Goal: Information Seeking & Learning: Learn about a topic

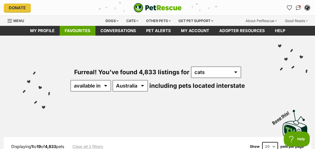
click at [76, 31] on link "Favourites" at bounding box center [78, 31] width 36 height 10
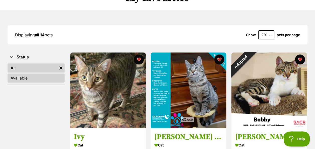
click at [25, 77] on link "Available" at bounding box center [36, 78] width 57 height 9
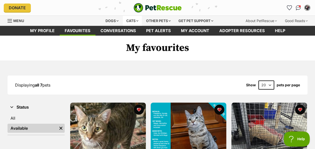
click at [129, 21] on div "Cats" at bounding box center [132, 21] width 19 height 10
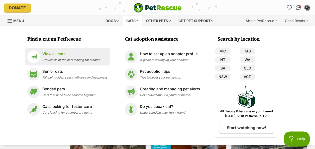
click at [53, 53] on p "View all cats" at bounding box center [71, 54] width 58 height 6
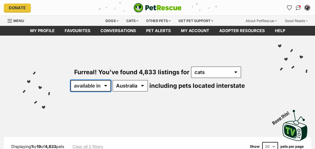
click at [105, 85] on select "available in located in" at bounding box center [91, 86] width 41 height 12
select select "disabled"
click at [71, 80] on select "available in located in" at bounding box center [91, 86] width 41 height 12
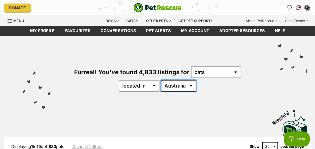
click at [176, 85] on select "Australia ACT NSW NT QLD SA TAS VIC WA" at bounding box center [178, 86] width 35 height 12
select select "SA"
click at [161, 80] on select "Australia ACT NSW NT QLD SA TAS VIC WA" at bounding box center [178, 86] width 35 height 12
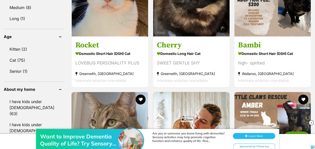
scroll to position [527, 0]
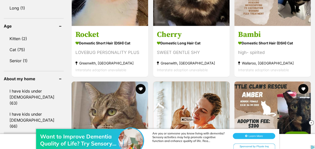
click at [29, 132] on link "I have resident dogs (71)" at bounding box center [34, 137] width 60 height 11
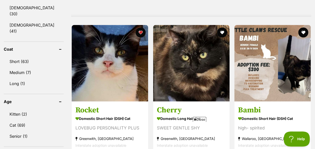
scroll to position [477, 0]
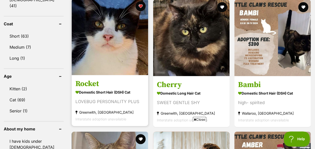
click at [113, 99] on div "LOVEBUG PERSONALITY PLUS" at bounding box center [110, 101] width 69 height 7
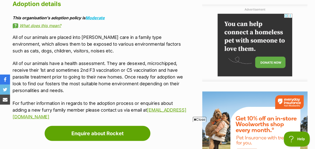
scroll to position [552, 0]
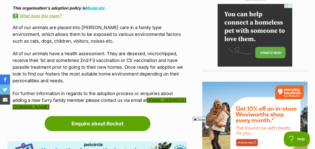
click at [52, 107] on link "rescuemewhiskersandpaws@gmail.com" at bounding box center [100, 104] width 174 height 12
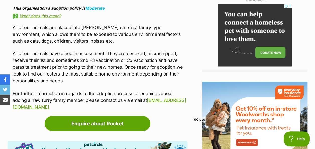
click at [81, 78] on p "All of our animals have a health assessment. They are desexed, microchipped, re…" at bounding box center [100, 67] width 175 height 34
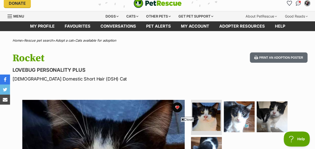
scroll to position [0, 0]
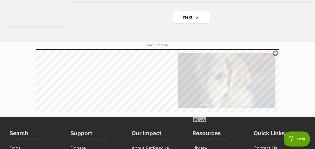
scroll to position [1206, 0]
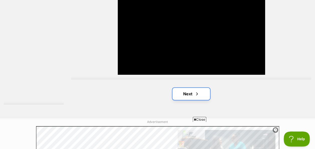
click at [187, 92] on link "Next" at bounding box center [192, 94] width 38 height 12
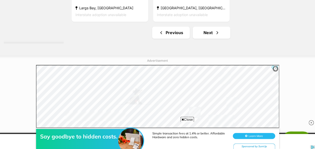
scroll to position [1230, 0]
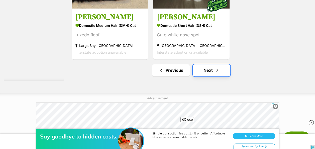
click at [208, 69] on link "Next" at bounding box center [212, 70] width 38 height 12
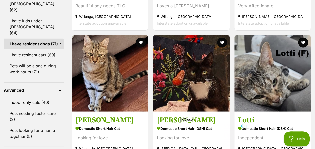
scroll to position [652, 0]
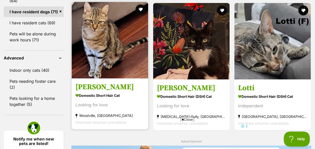
click at [103, 40] on img at bounding box center [110, 40] width 77 height 77
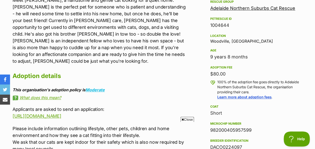
scroll to position [251, 0]
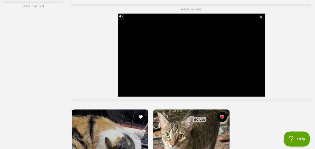
scroll to position [1101, 0]
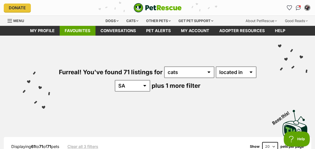
click at [80, 28] on link "Favourites" at bounding box center [78, 31] width 36 height 10
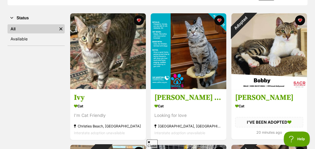
scroll to position [100, 0]
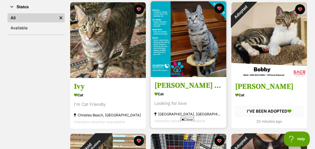
click at [177, 102] on div "Looking for love" at bounding box center [189, 103] width 68 height 7
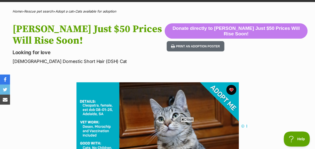
scroll to position [25, 0]
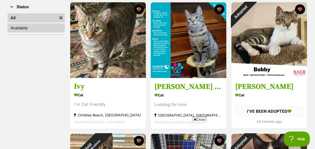
click at [23, 28] on link "Available" at bounding box center [36, 27] width 57 height 9
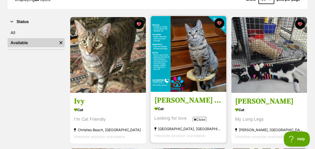
scroll to position [25, 0]
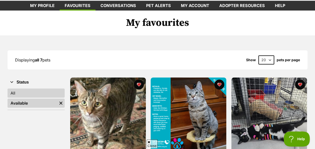
click at [23, 93] on link "All" at bounding box center [36, 93] width 57 height 9
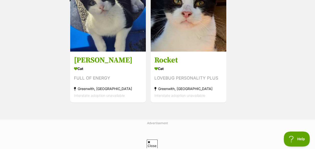
scroll to position [627, 0]
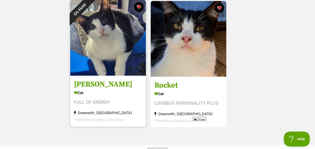
click at [112, 34] on img at bounding box center [108, 38] width 76 height 76
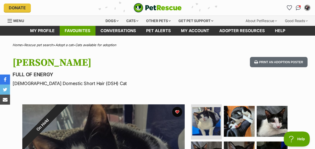
click at [78, 30] on link "Favourites" at bounding box center [78, 31] width 36 height 10
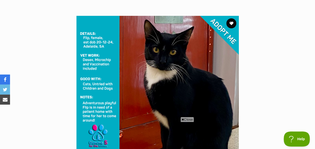
scroll to position [100, 0]
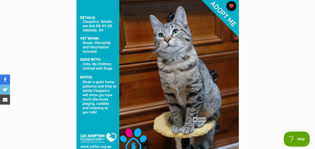
scroll to position [125, 0]
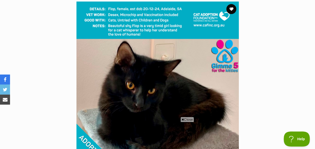
scroll to position [75, 0]
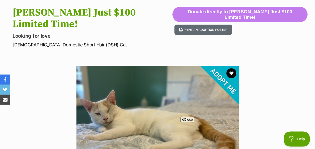
scroll to position [50, 0]
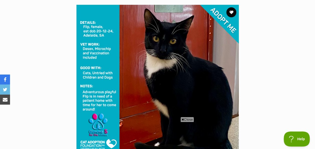
scroll to position [50, 0]
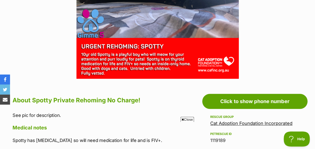
scroll to position [151, 0]
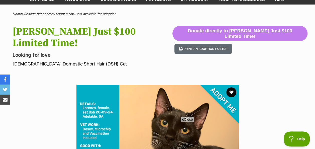
scroll to position [25, 0]
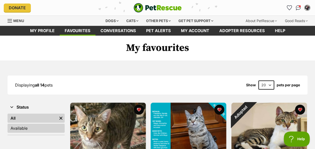
click at [20, 129] on link "Available" at bounding box center [36, 128] width 57 height 9
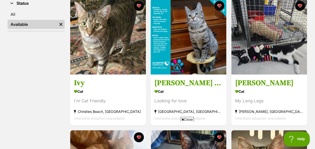
scroll to position [100, 0]
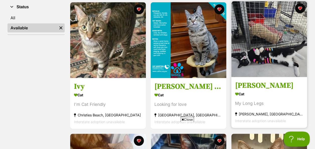
click at [265, 49] on img at bounding box center [270, 39] width 76 height 76
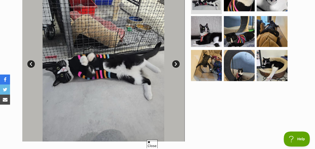
click at [176, 63] on link "Next" at bounding box center [176, 64] width 8 height 8
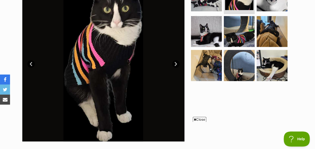
click at [176, 63] on link "Next" at bounding box center [176, 64] width 8 height 8
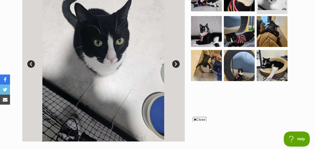
click at [176, 63] on link "Next" at bounding box center [176, 64] width 8 height 8
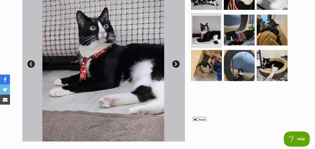
click at [176, 63] on link "Next" at bounding box center [176, 64] width 8 height 8
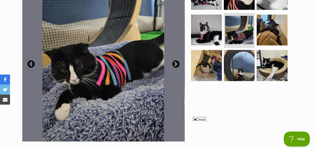
click at [176, 63] on link "Next" at bounding box center [176, 64] width 8 height 8
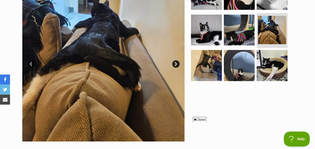
click at [176, 63] on link "Next" at bounding box center [176, 64] width 8 height 8
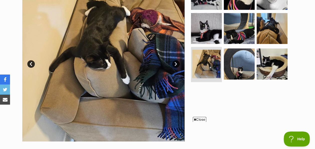
click at [176, 63] on link "Next" at bounding box center [176, 64] width 8 height 8
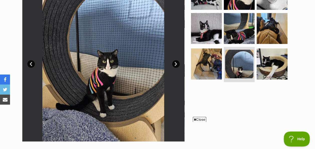
click at [176, 63] on link "Next" at bounding box center [176, 64] width 8 height 8
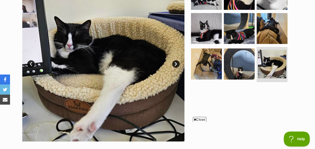
click at [176, 63] on link "Next" at bounding box center [176, 64] width 8 height 8
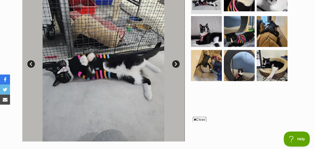
click at [245, 96] on div at bounding box center [241, 60] width 103 height 163
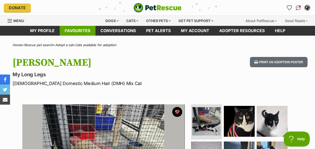
click at [80, 33] on link "Favourites" at bounding box center [78, 31] width 36 height 10
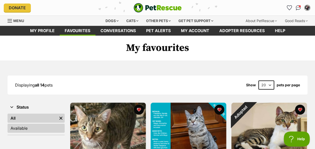
click at [22, 130] on link "Available" at bounding box center [36, 128] width 57 height 9
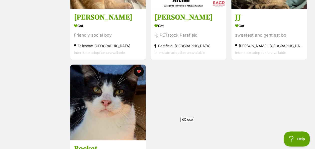
scroll to position [201, 0]
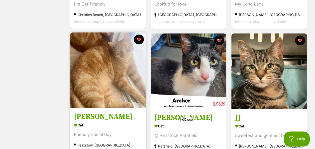
click at [99, 61] on img at bounding box center [108, 70] width 76 height 76
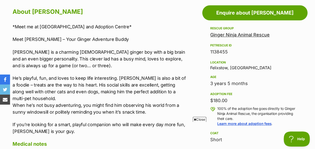
scroll to position [276, 0]
